Goal: Find specific page/section: Find specific page/section

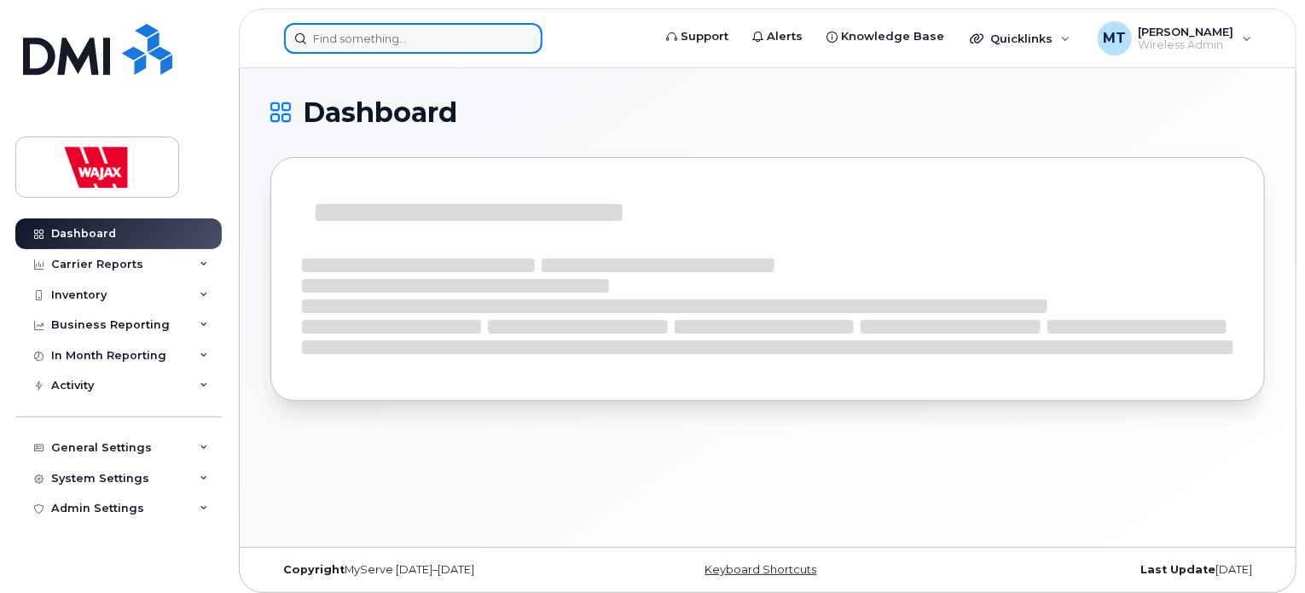
click at [392, 48] on input at bounding box center [413, 38] width 259 height 31
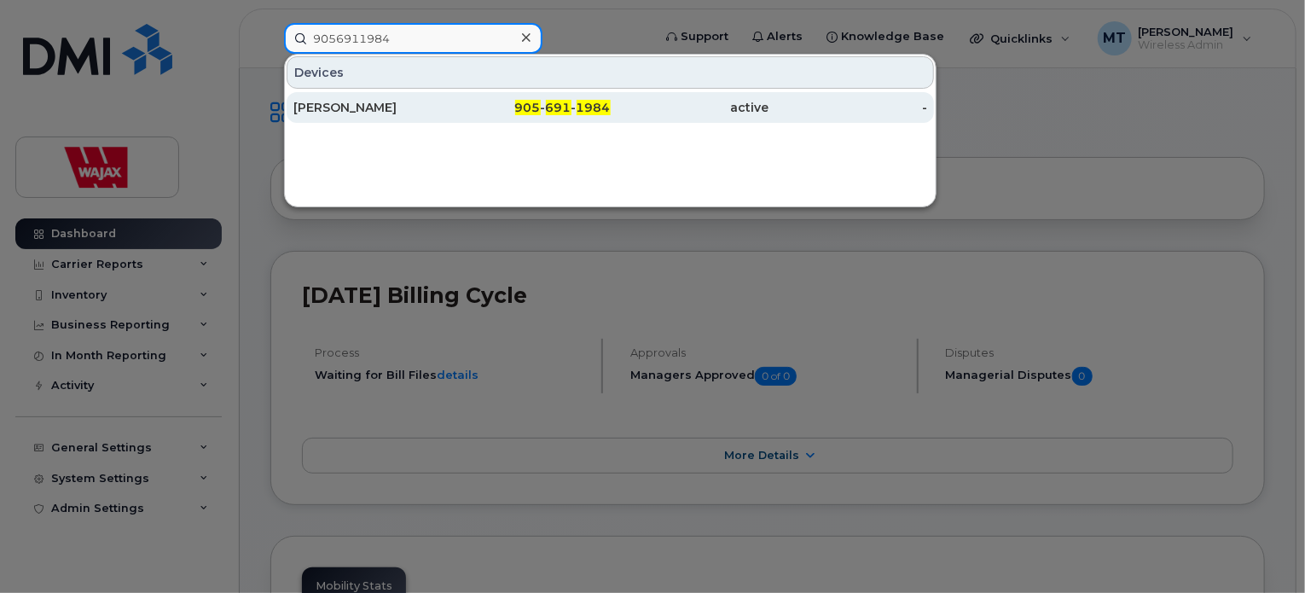
type input "9056911984"
click at [403, 109] on div "[PERSON_NAME]" at bounding box center [372, 107] width 159 height 17
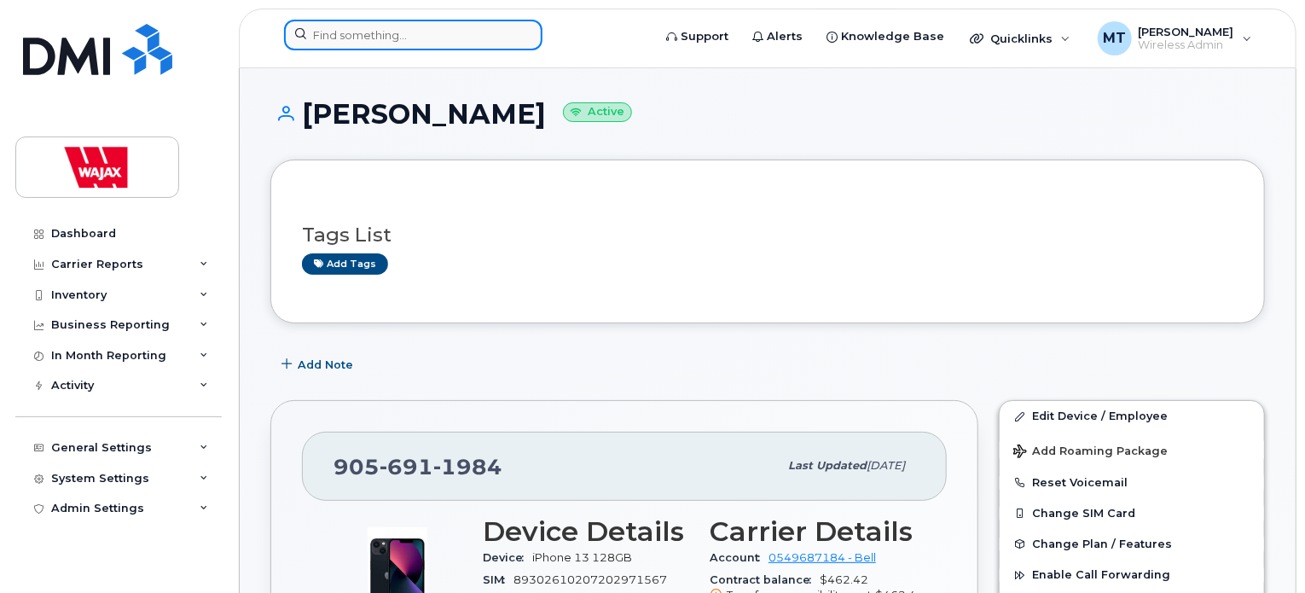
click at [462, 29] on input at bounding box center [413, 35] width 259 height 31
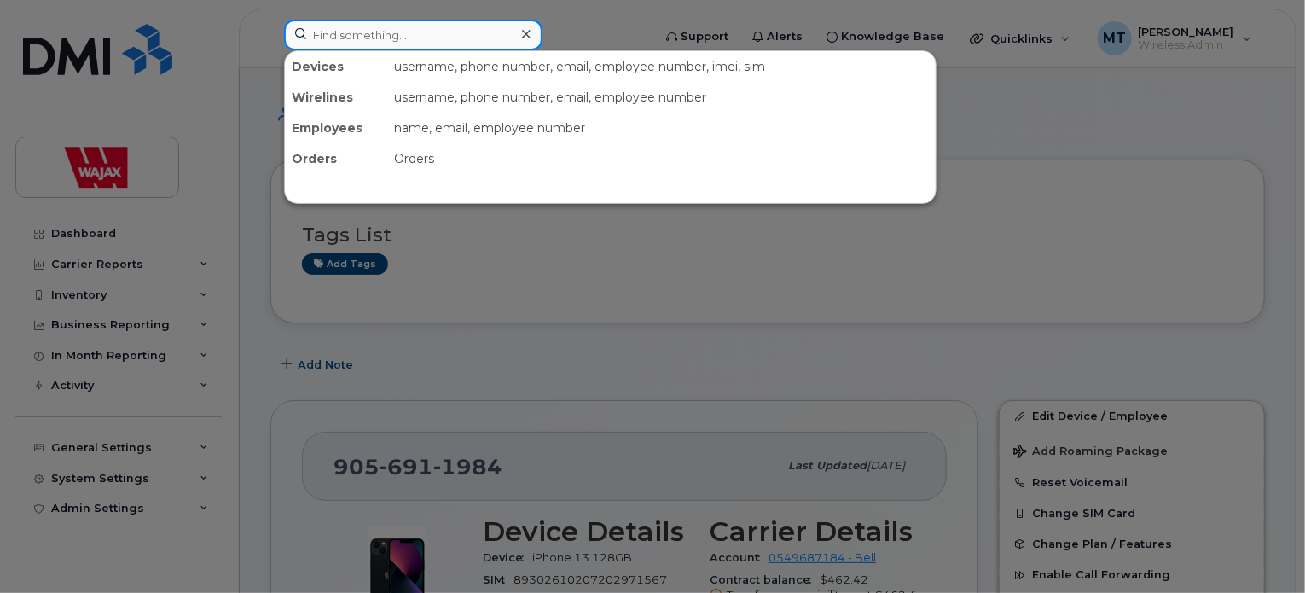
paste input "[EMAIL_ADDRESS][DOMAIN_NAME]"
click at [462, 29] on input "[EMAIL_ADDRESS][DOMAIN_NAME]" at bounding box center [413, 35] width 259 height 31
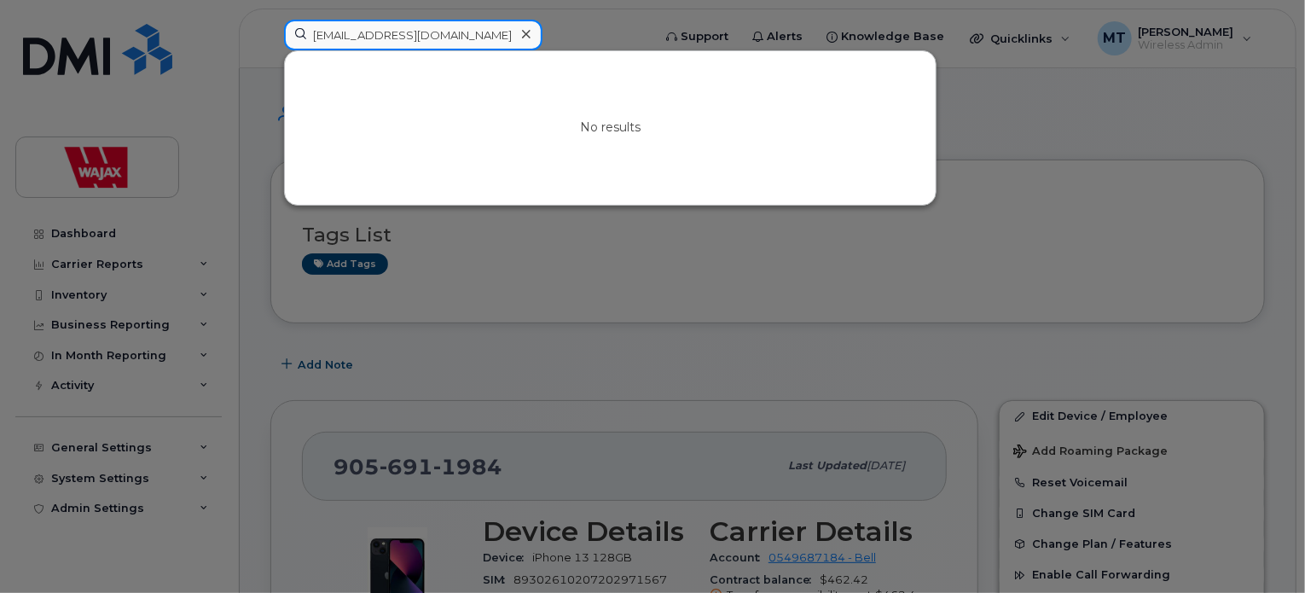
drag, startPoint x: 474, startPoint y: 37, endPoint x: 400, endPoint y: 41, distance: 74.3
click at [400, 41] on input "justin6472433@gmail.com" at bounding box center [413, 35] width 259 height 31
drag, startPoint x: 345, startPoint y: 33, endPoint x: 271, endPoint y: 47, distance: 74.6
click at [271, 47] on div "justin6472433 No results" at bounding box center [462, 39] width 384 height 38
type input "6472433"
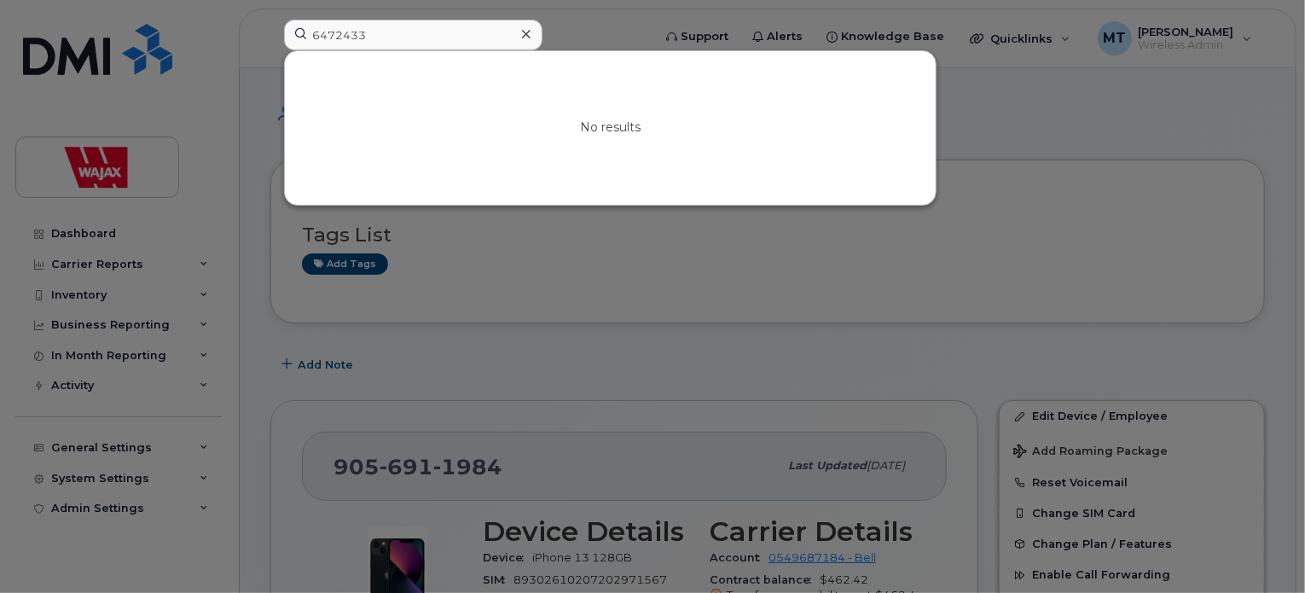
click at [266, 88] on div at bounding box center [652, 296] width 1305 height 593
